Goal: Find specific page/section: Find specific page/section

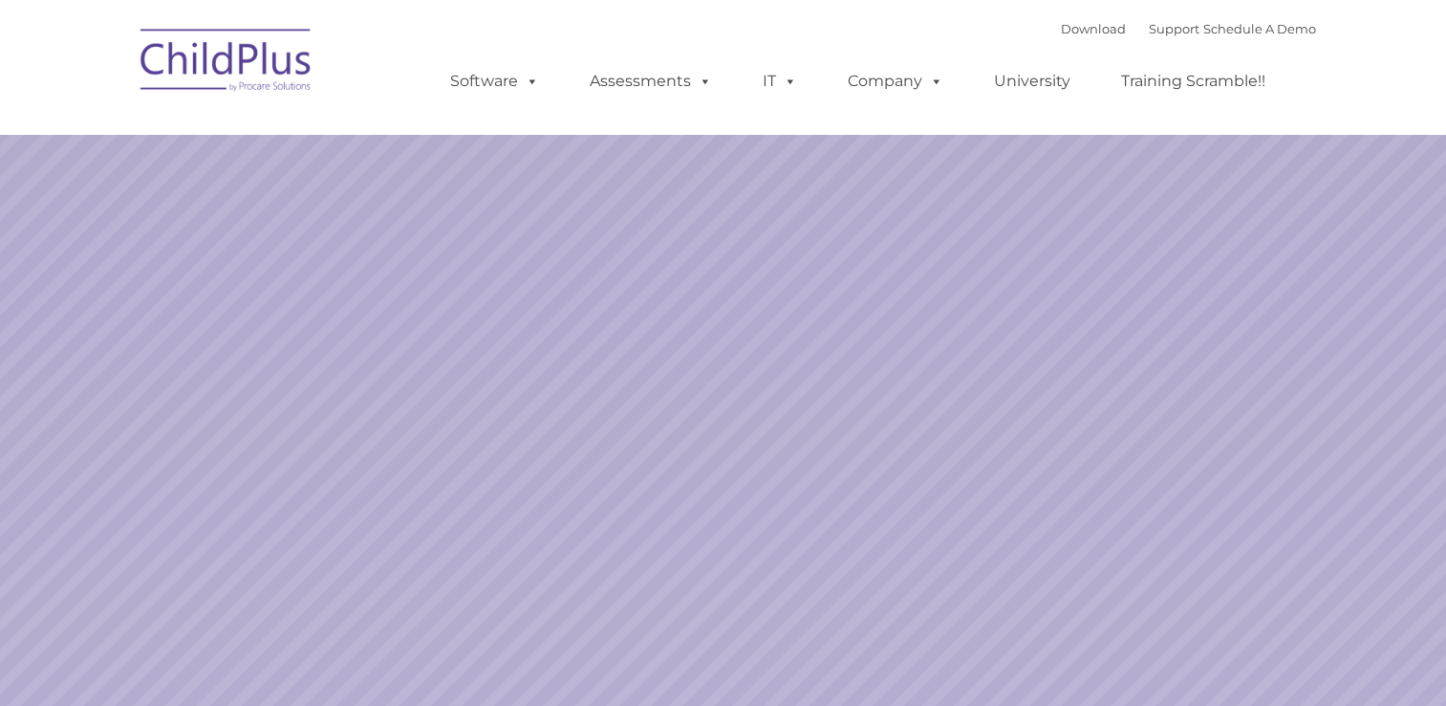
select select "MEDIUM"
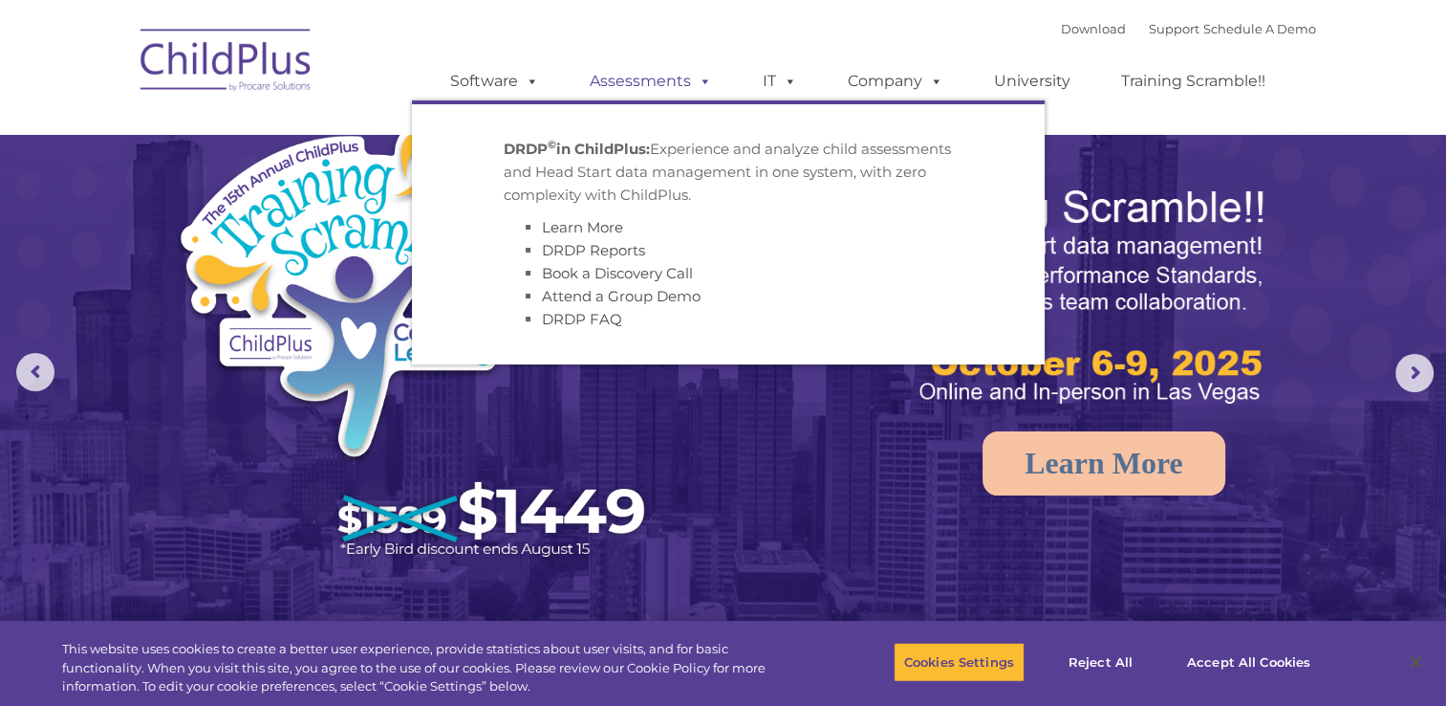
click at [707, 87] on span at bounding box center [701, 81] width 21 height 18
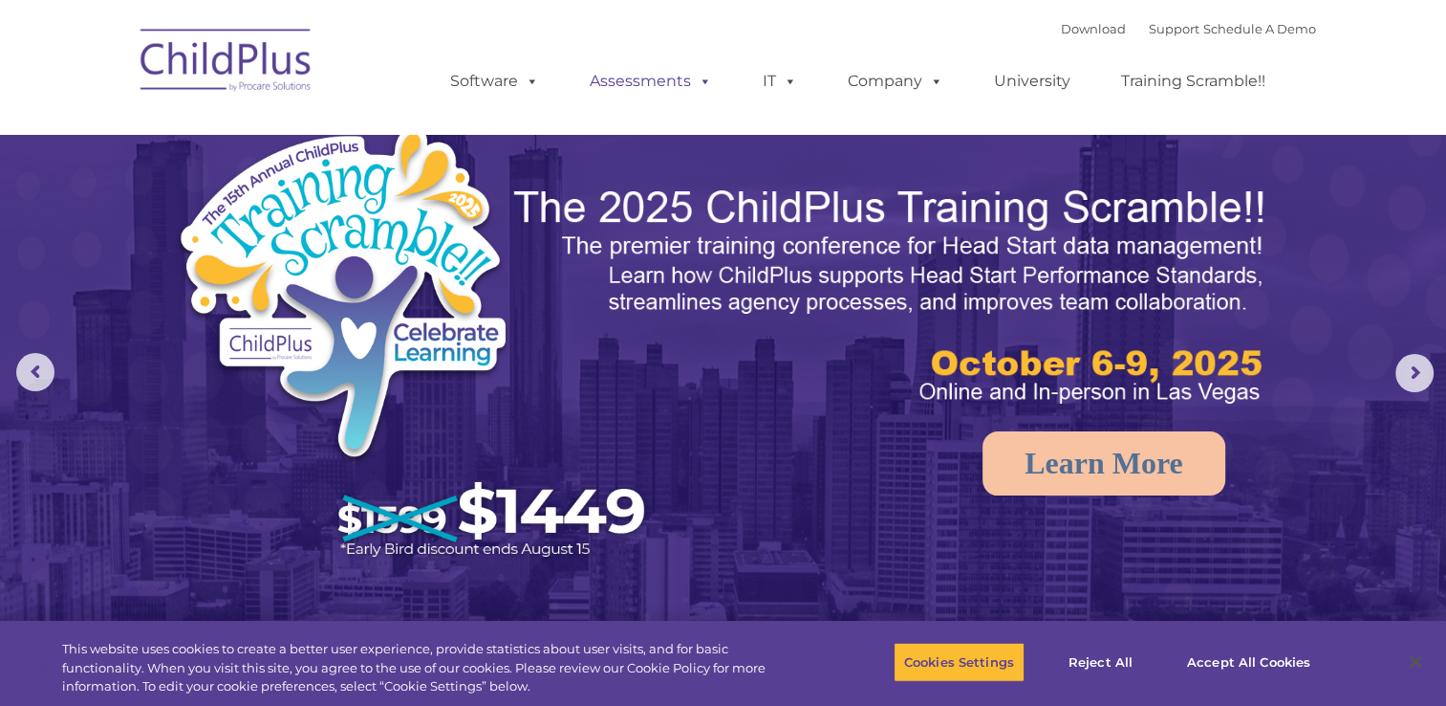
click at [704, 82] on span at bounding box center [701, 81] width 21 height 18
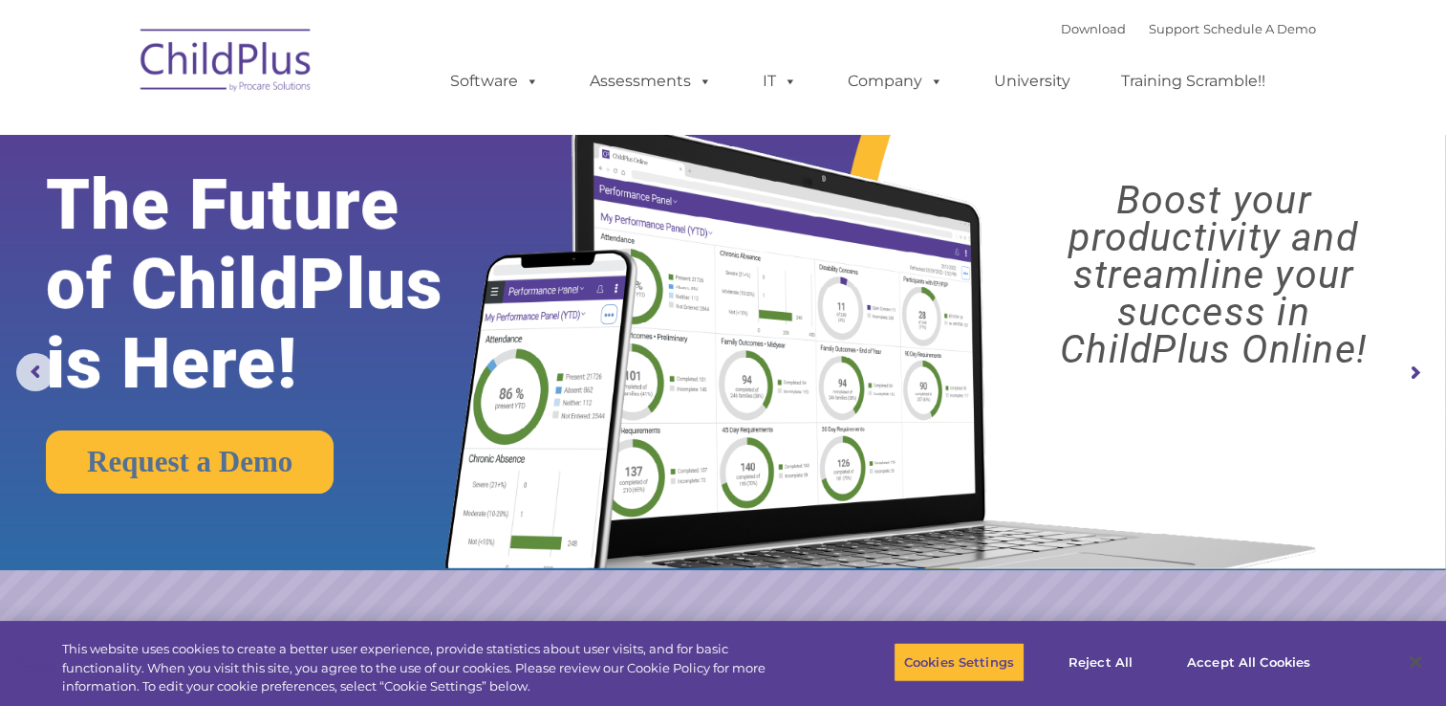
click at [715, 52] on ul "Software ChildPlus: The original and most widely-used Head Start data managemen…" at bounding box center [864, 81] width 904 height 76
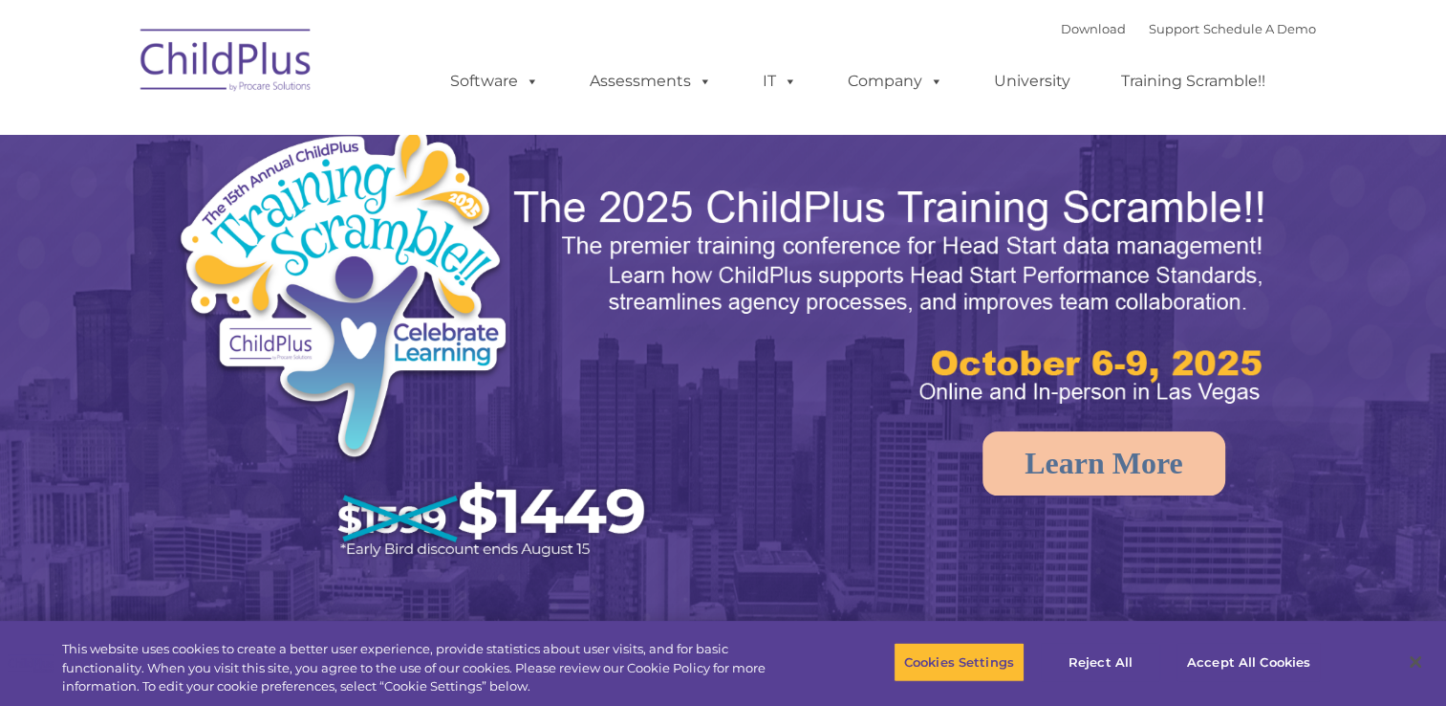
select select "MEDIUM"
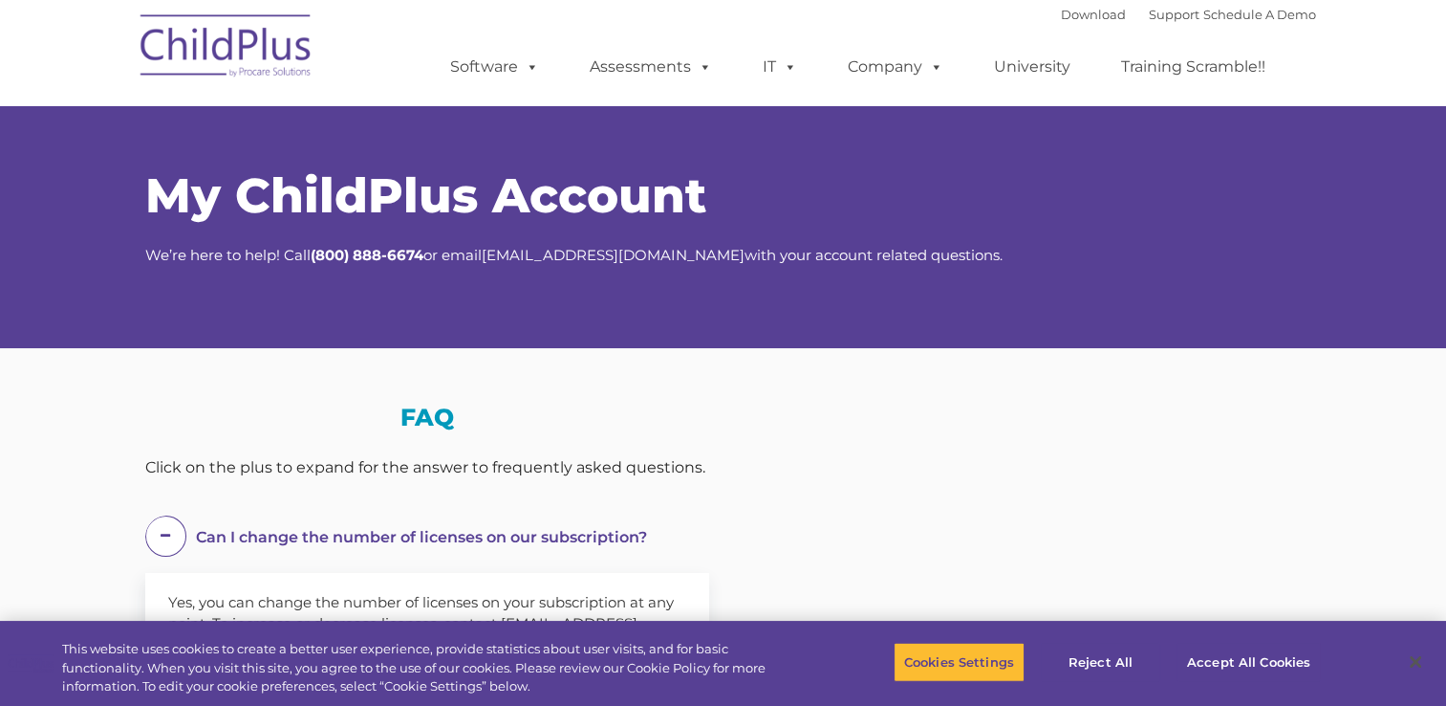
select select "MEDIUM"
